Goal: Obtain resource: Download file/media

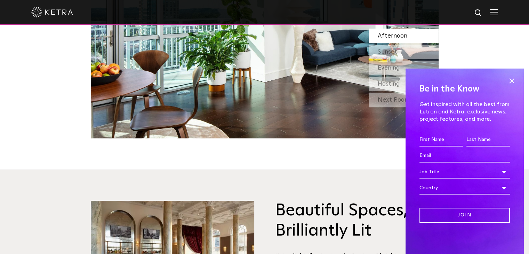
scroll to position [702, 0]
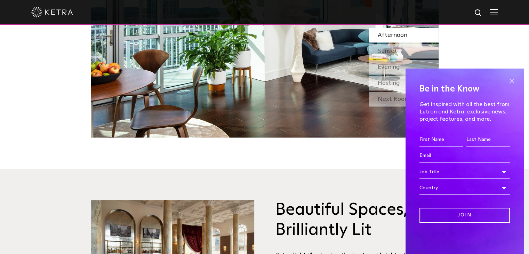
click at [512, 81] on span at bounding box center [511, 80] width 10 height 10
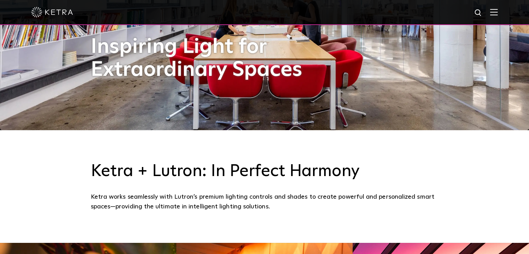
scroll to position [0, 0]
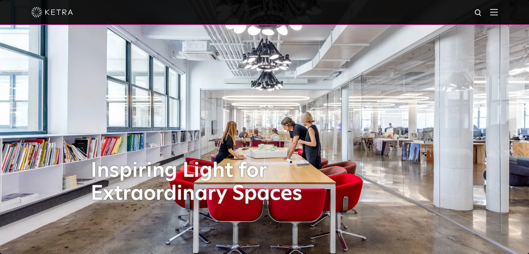
click at [497, 11] on img at bounding box center [494, 12] width 8 height 7
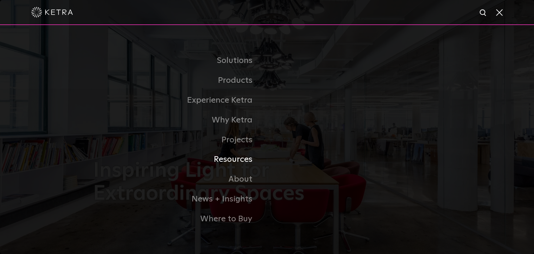
click at [230, 163] on link "Resources" at bounding box center [180, 159] width 174 height 20
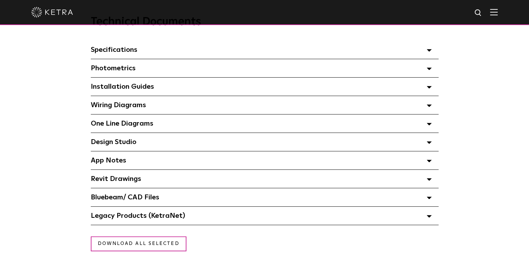
scroll to position [504, 0]
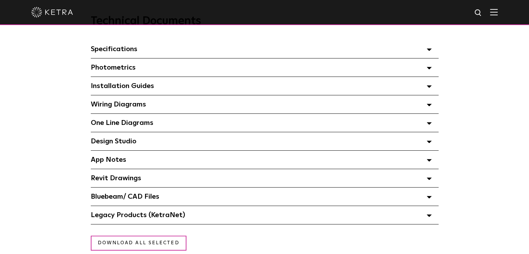
click at [195, 57] on div "Specifications Select checkboxes to use the bulk download option below" at bounding box center [265, 49] width 348 height 18
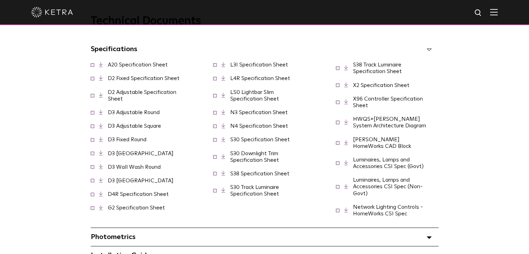
click at [376, 206] on link "Network Lighting Controls - HomeWorks CSI Spec" at bounding box center [388, 210] width 70 height 12
click at [93, 65] on span at bounding box center [92, 64] width 3 height 3
click at [139, 65] on link "A20 Specification Sheet" at bounding box center [138, 65] width 60 height 6
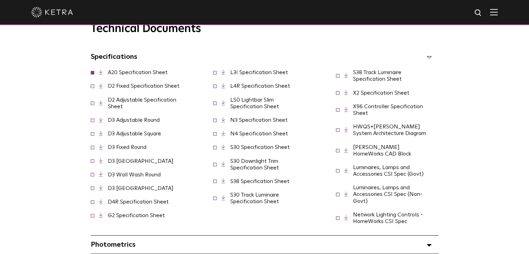
scroll to position [498, 0]
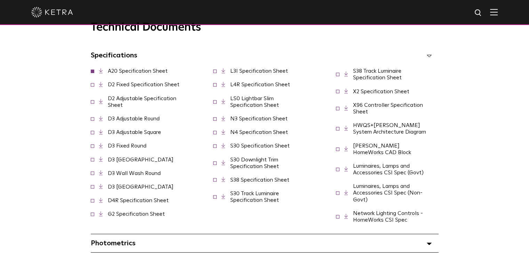
click at [374, 107] on link "X96 Controller Specification Sheet" at bounding box center [388, 108] width 70 height 12
